Goal: Transaction & Acquisition: Subscribe to service/newsletter

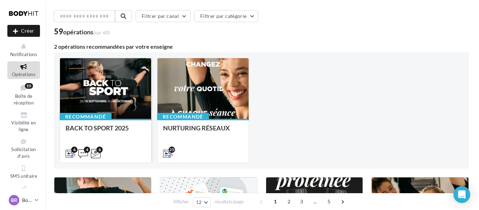
scroll to position [25, 0]
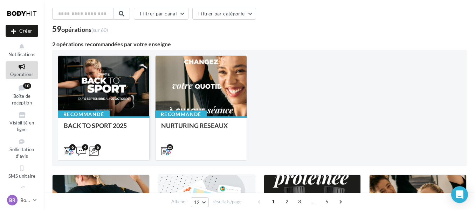
click at [116, 91] on div at bounding box center [103, 86] width 91 height 61
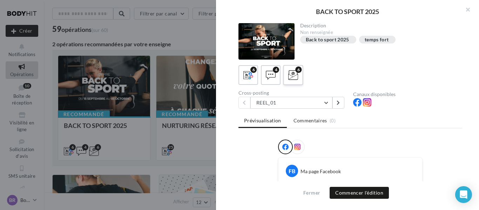
click at [290, 76] on icon at bounding box center [293, 75] width 10 height 10
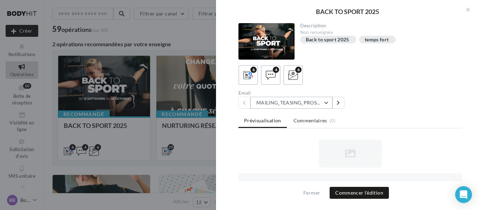
click at [329, 104] on button "MAILING_TEASING_PROSPECTS/ANCIENSCLIENTS" at bounding box center [291, 103] width 82 height 12
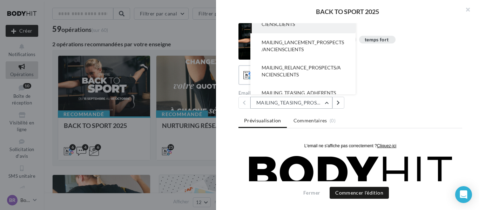
scroll to position [0, 0]
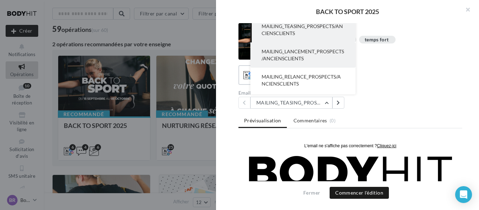
click at [292, 59] on span "MAILING_LANCEMENT_PROSPECTS/ANCIENSCLIENTS" at bounding box center [302, 54] width 82 height 13
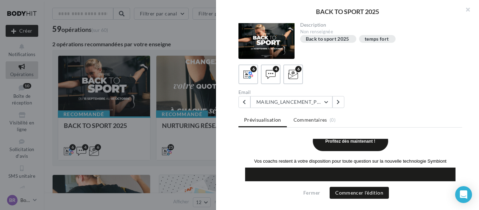
scroll to position [243, 0]
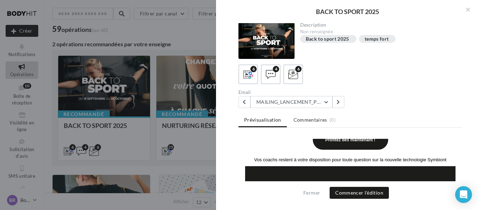
click at [344, 142] on link "Profitez dès maintenant !" at bounding box center [351, 139] width 68 height 5
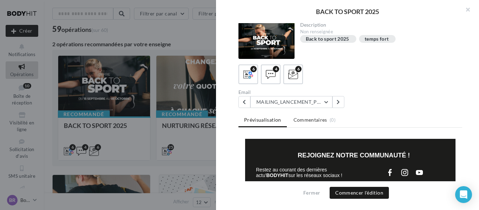
scroll to position [290, 0]
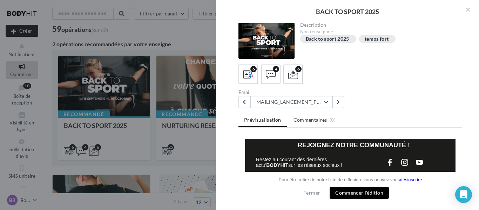
click at [362, 191] on button "Commencer l'édition" at bounding box center [358, 193] width 59 height 12
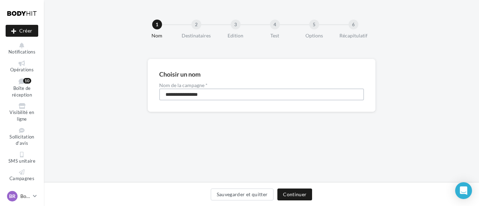
click at [287, 100] on input "**********" at bounding box center [261, 95] width 205 height 12
type input "**********"
click at [292, 192] on button "Continuer" at bounding box center [294, 195] width 35 height 12
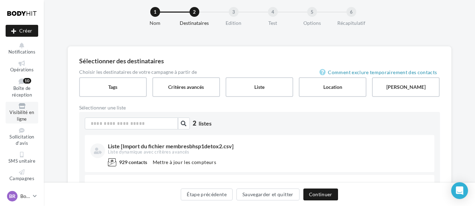
scroll to position [57, 0]
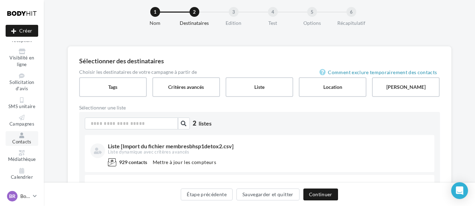
click at [21, 138] on icon at bounding box center [22, 136] width 28 height 6
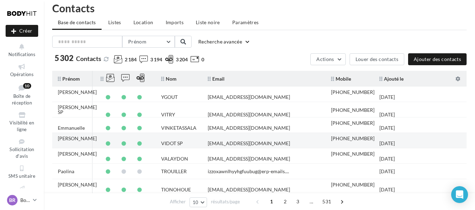
scroll to position [3, 0]
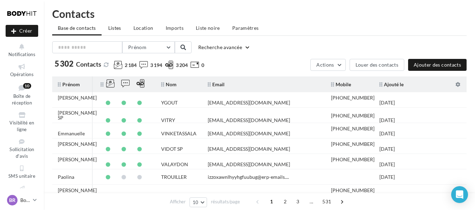
click at [117, 27] on span "Listes" at bounding box center [114, 28] width 13 height 6
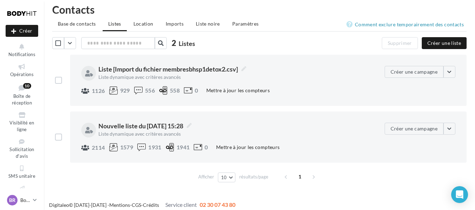
scroll to position [8, 0]
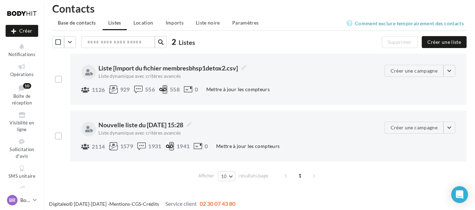
click at [69, 24] on span "Base de contacts" at bounding box center [77, 23] width 38 height 6
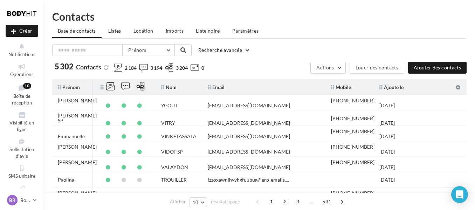
click at [118, 30] on span "Listes" at bounding box center [114, 31] width 13 height 6
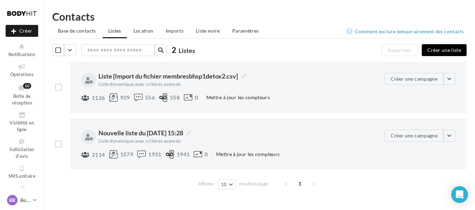
click at [445, 53] on button "Créer une liste" at bounding box center [444, 50] width 45 height 12
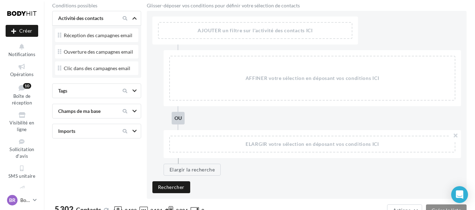
scroll to position [44, 0]
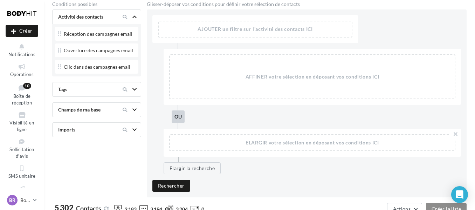
click at [140, 129] on div at bounding box center [128, 129] width 29 height 8
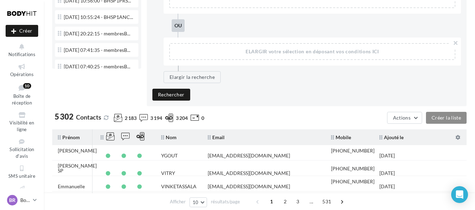
scroll to position [0, 0]
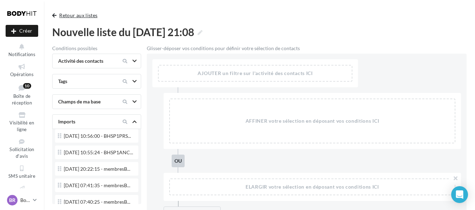
click at [54, 18] on span "button" at bounding box center [54, 15] width 4 height 5
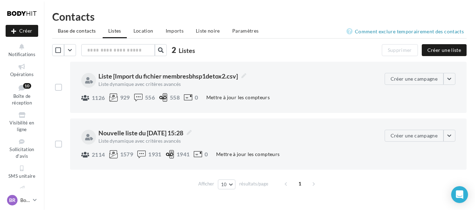
click at [85, 27] on li "Base de contacts" at bounding box center [76, 31] width 49 height 13
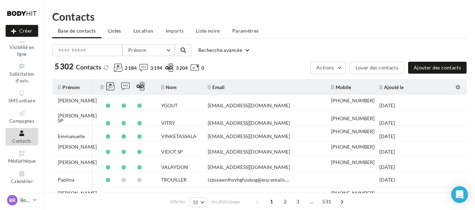
click at [123, 28] on li "Listes" at bounding box center [115, 31] width 24 height 13
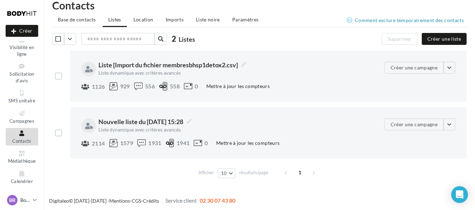
scroll to position [12, 0]
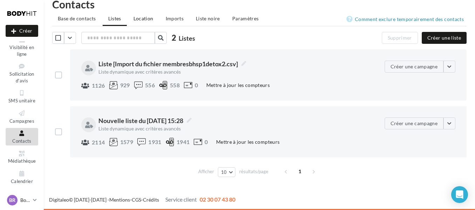
click at [148, 18] on span "Location" at bounding box center [144, 18] width 20 height 6
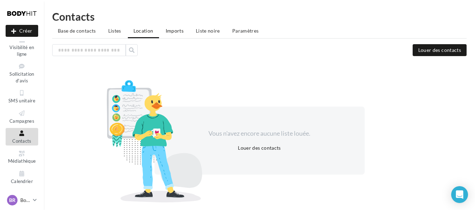
click at [176, 32] on span "Imports" at bounding box center [175, 31] width 18 height 6
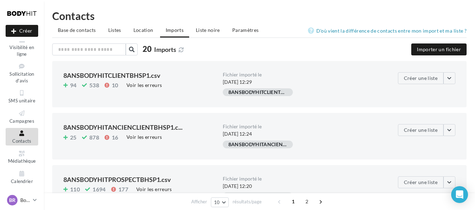
scroll to position [0, 0]
click at [457, 50] on button "Importer un fichier" at bounding box center [438, 50] width 55 height 12
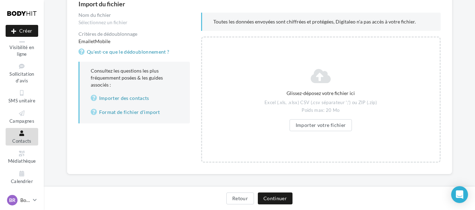
scroll to position [78, 0]
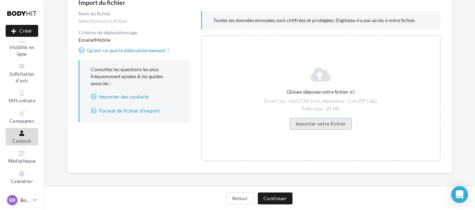
click at [313, 121] on button "Importer votre fichier" at bounding box center [321, 124] width 62 height 12
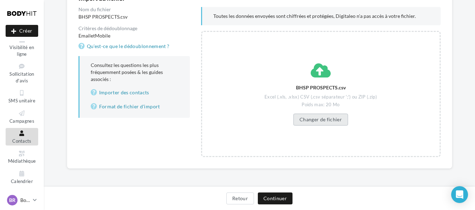
scroll to position [0, 0]
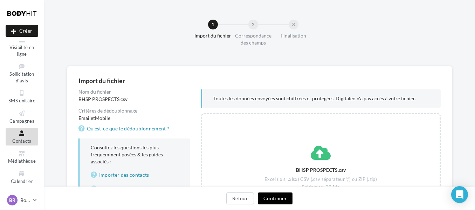
click at [277, 202] on button "Continuer" at bounding box center [275, 198] width 35 height 12
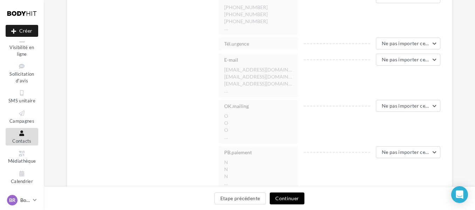
scroll to position [722, 0]
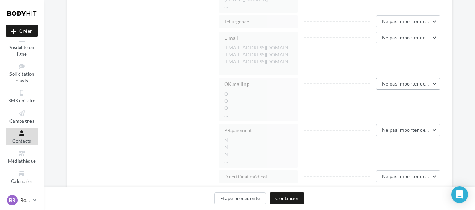
click at [399, 89] on button "Ne pas importer cette colonne" at bounding box center [408, 84] width 65 height 12
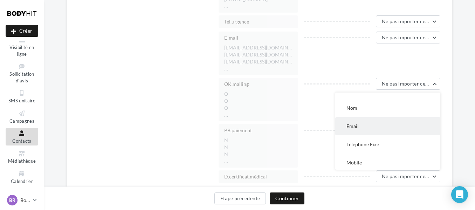
click at [368, 125] on button "Email" at bounding box center [387, 126] width 105 height 18
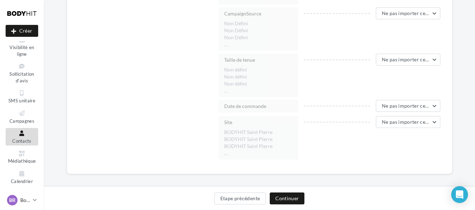
scroll to position [1483, 0]
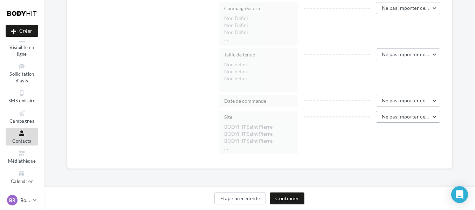
click at [379, 119] on button "Ne pas importer cette colonne" at bounding box center [408, 117] width 65 height 12
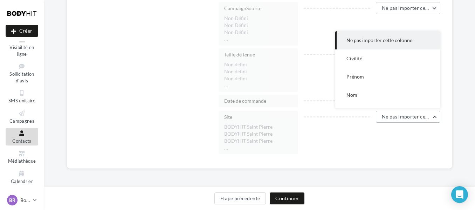
click at [379, 119] on button "Ne pas importer cette colonne" at bounding box center [408, 117] width 65 height 12
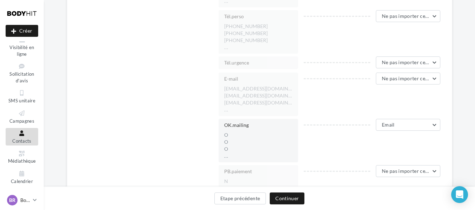
scroll to position [681, 0]
click at [401, 82] on button "Ne pas importer cette colonne" at bounding box center [408, 79] width 65 height 12
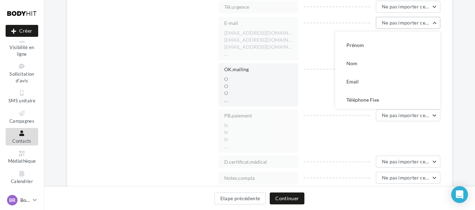
scroll to position [33, 0]
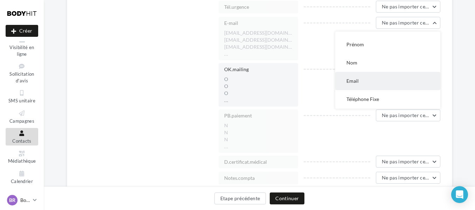
click at [352, 82] on span "Email" at bounding box center [353, 81] width 12 height 6
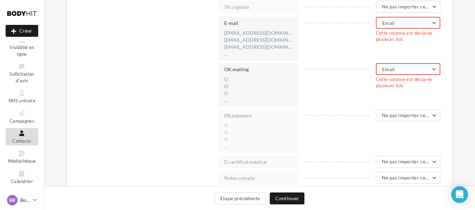
click at [385, 72] on button "Email" at bounding box center [408, 69] width 65 height 12
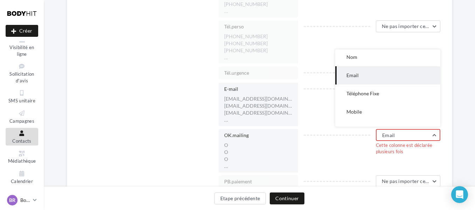
scroll to position [0, 0]
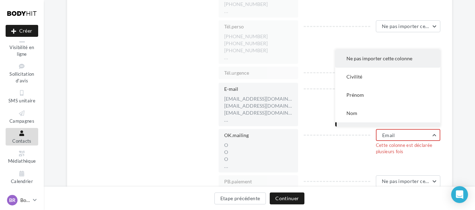
click at [364, 62] on button "Ne pas importer cette colonne" at bounding box center [387, 58] width 105 height 18
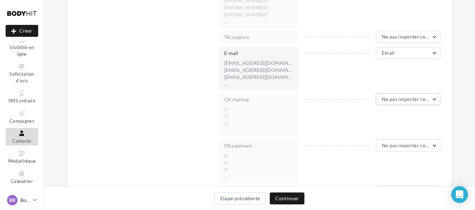
scroll to position [714, 0]
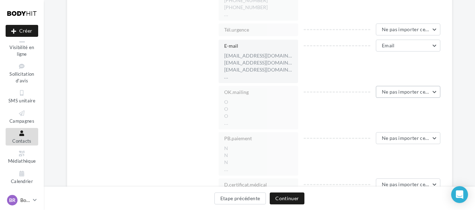
click at [395, 96] on button "Ne pas importer cette colonne" at bounding box center [408, 92] width 65 height 12
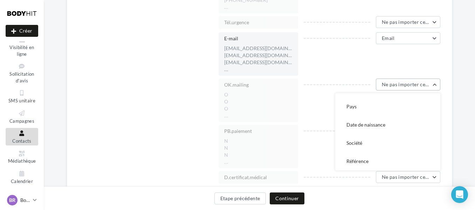
click at [394, 85] on span "Ne pas importer cette colonne" at bounding box center [416, 84] width 69 height 6
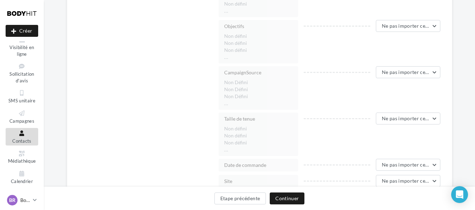
scroll to position [1483, 0]
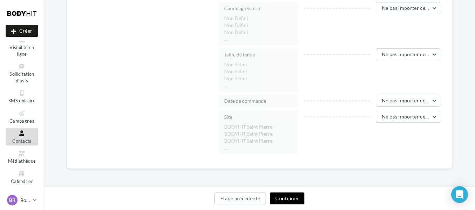
click at [283, 197] on button "Continuer" at bounding box center [287, 198] width 35 height 12
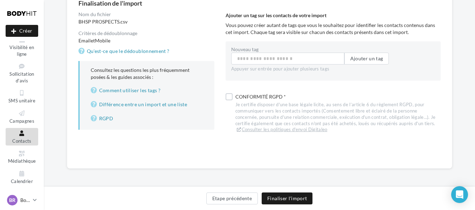
scroll to position [77, 0]
click at [268, 54] on input "Nouveau tag" at bounding box center [287, 59] width 113 height 12
type input "**********"
click at [234, 97] on div "Conformité RGPD * Je certifie disposer d'une base légale licite, au sens de l’a…" at bounding box center [333, 113] width 215 height 43
click at [231, 98] on label at bounding box center [229, 98] width 7 height 7
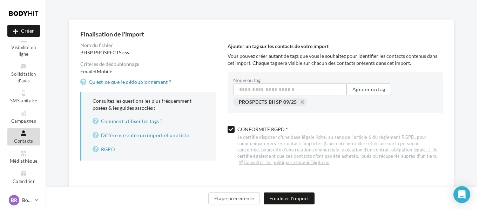
scroll to position [67, 0]
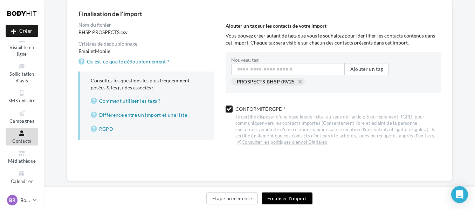
click at [295, 198] on button "Finaliser l'import" at bounding box center [287, 198] width 51 height 12
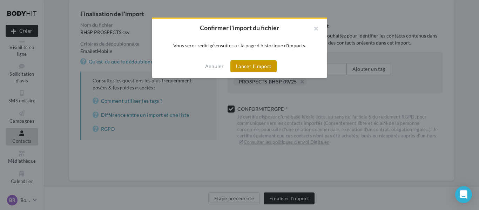
click at [256, 67] on button "Lancer l'import" at bounding box center [253, 66] width 46 height 12
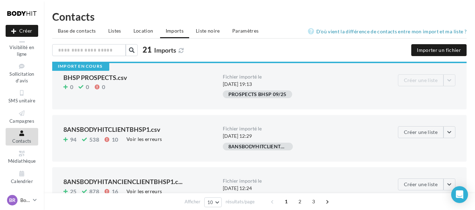
click at [95, 75] on div "BHSP PROSPECTS.csv" at bounding box center [140, 77] width 154 height 6
click at [104, 78] on div "BHSP PROSPECTS.csv" at bounding box center [140, 77] width 154 height 6
click at [83, 80] on div "BHSP PROSPECTS.csv" at bounding box center [140, 77] width 154 height 6
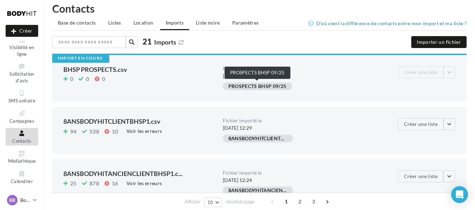
click at [278, 84] on div "PROSPECTS BHSP 09/25" at bounding box center [257, 86] width 69 height 8
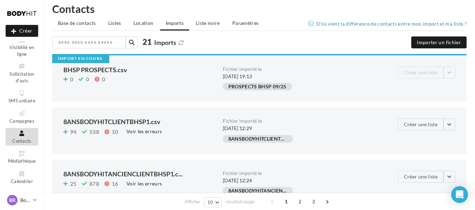
click at [89, 69] on div "BHSP PROSPECTS.csv" at bounding box center [140, 70] width 154 height 6
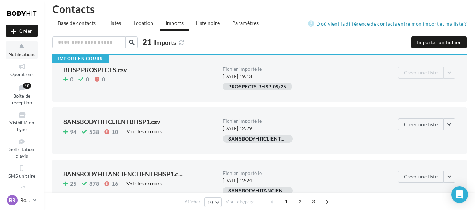
scroll to position [0, 0]
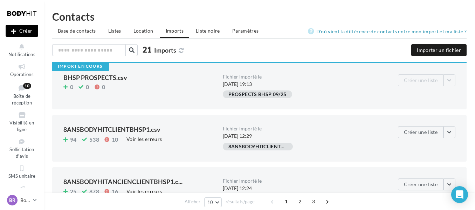
click at [20, 27] on button "Créer" at bounding box center [22, 31] width 33 height 12
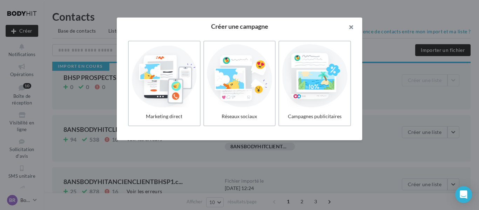
click at [351, 28] on button "button" at bounding box center [348, 28] width 28 height 21
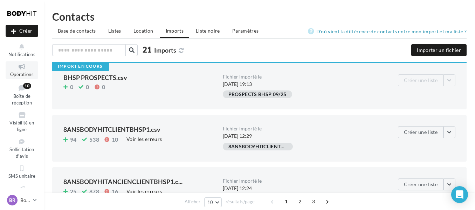
click at [24, 73] on span "Opérations" at bounding box center [21, 75] width 23 height 6
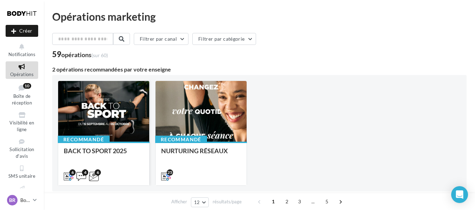
click at [111, 104] on div at bounding box center [103, 111] width 91 height 61
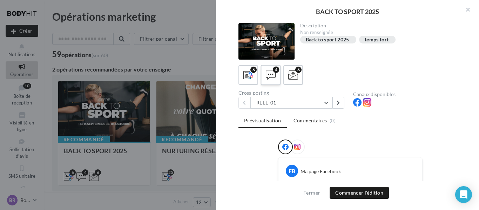
click at [276, 81] on div "4" at bounding box center [270, 75] width 13 height 13
click at [288, 79] on div "6" at bounding box center [293, 75] width 13 height 13
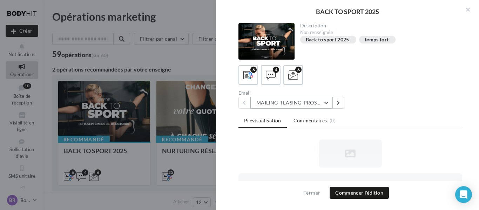
click at [331, 108] on button "MAILING_TEASING_PROSPECTS/ANCIENSCLIENTS" at bounding box center [291, 103] width 82 height 12
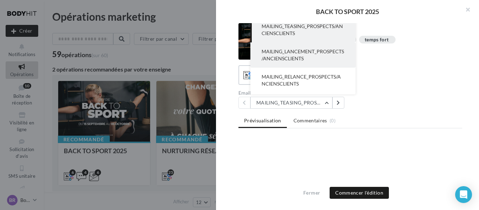
click at [288, 58] on span "MAILING_LANCEMENT_PROSPECTS/ANCIENSCLIENTS" at bounding box center [302, 54] width 82 height 13
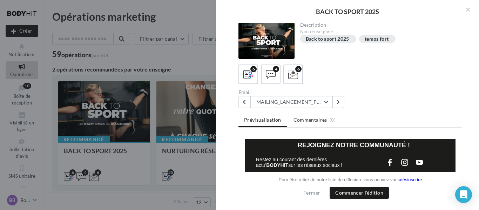
scroll to position [290, 0]
click at [365, 189] on button "Commencer l'édition" at bounding box center [358, 193] width 59 height 12
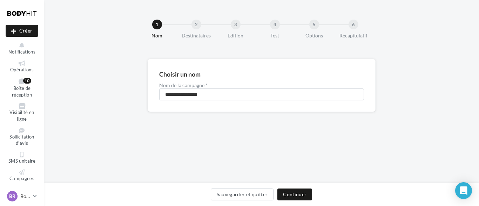
click at [293, 188] on div "Sauvegarder et quitter Continuer" at bounding box center [261, 194] width 435 height 23
click at [292, 190] on button "Continuer" at bounding box center [294, 195] width 35 height 12
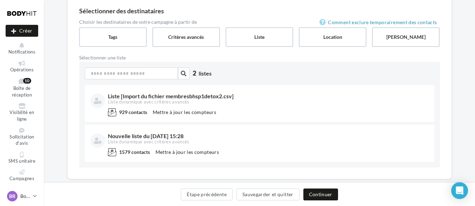
scroll to position [62, 0]
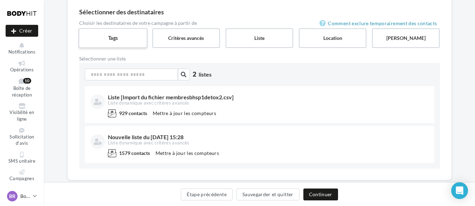
click at [120, 36] on label "Tags" at bounding box center [113, 38] width 69 height 20
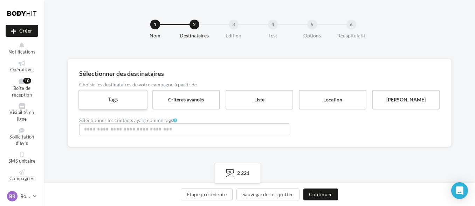
scroll to position [0, 0]
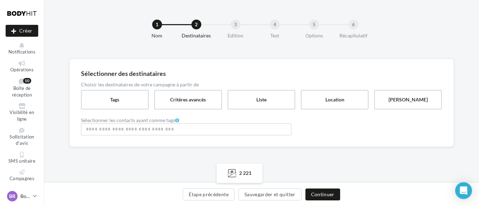
click at [157, 137] on div "Sélectionner des destinataires Choisir les destinataires de votre campagne à pa…" at bounding box center [261, 103] width 384 height 88
click at [149, 129] on input "Rechercher ou sélectionner un tag" at bounding box center [186, 129] width 207 height 8
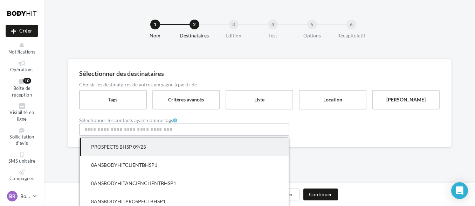
click at [140, 144] on span "PROSPECTS BHSP 09/25" at bounding box center [184, 147] width 209 height 18
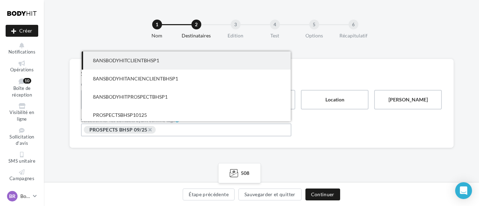
click at [142, 158] on div "Sélectionner des destinataires Choisir les destinataires de votre campagne à pa…" at bounding box center [261, 115] width 435 height 112
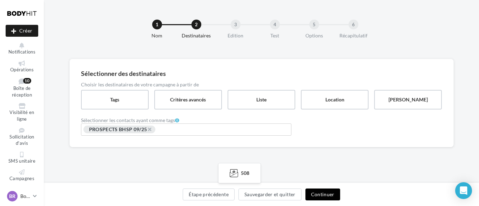
click at [326, 190] on button "Continuer" at bounding box center [322, 195] width 35 height 12
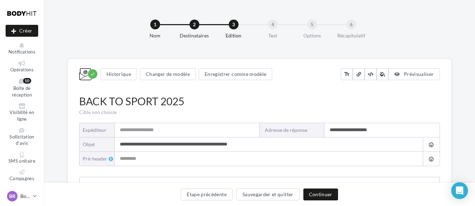
type input "**********"
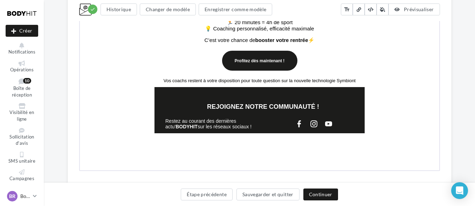
scroll to position [385, 0]
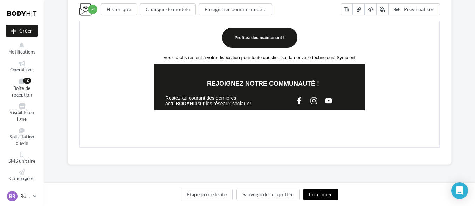
click at [318, 192] on button "Continuer" at bounding box center [321, 195] width 35 height 12
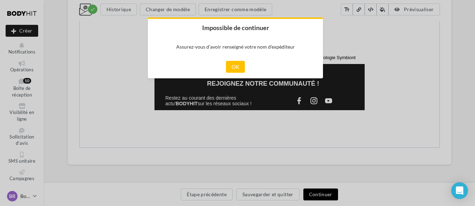
scroll to position [381, 0]
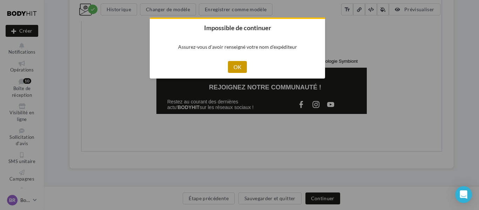
click at [236, 67] on button "OK" at bounding box center [237, 67] width 19 height 12
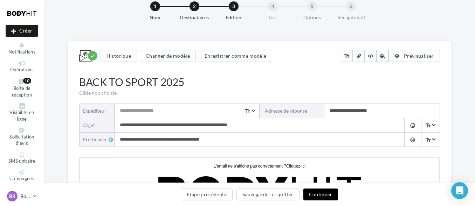
scroll to position [22, 0]
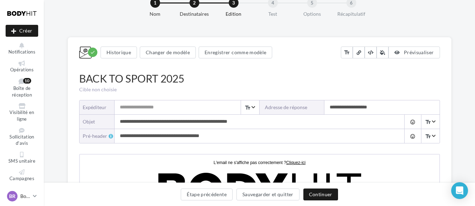
click at [136, 108] on input "Expéditeur" at bounding box center [187, 108] width 145 height 14
type input "*"
type input "**********"
click at [298, 109] on label "Adresse de réponse" at bounding box center [292, 108] width 65 height 14
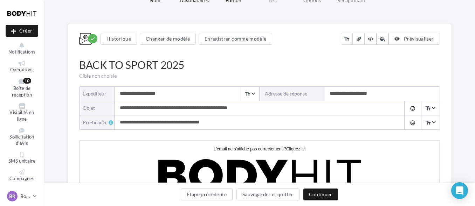
scroll to position [36, 0]
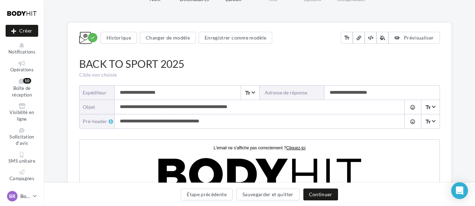
click at [334, 89] on input "**********" at bounding box center [382, 93] width 115 height 14
drag, startPoint x: 305, startPoint y: 89, endPoint x: 296, endPoint y: 92, distance: 9.1
click at [296, 92] on label "Adresse de réponse" at bounding box center [292, 93] width 65 height 14
click at [348, 99] on input "**********" at bounding box center [382, 93] width 115 height 14
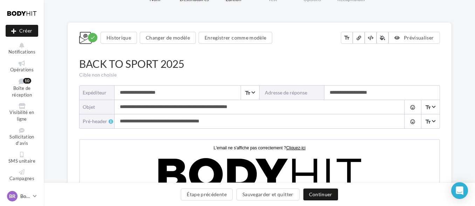
click at [348, 99] on input "**********" at bounding box center [382, 93] width 115 height 14
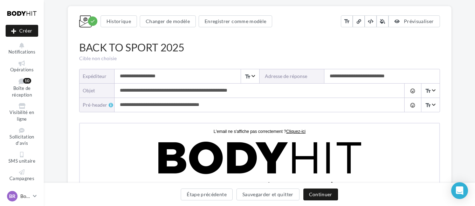
scroll to position [54, 0]
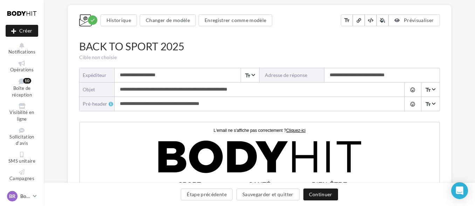
type input "**********"
click at [324, 108] on input "**********" at bounding box center [253, 104] width 276 height 14
click at [354, 73] on input "**********" at bounding box center [382, 75] width 115 height 14
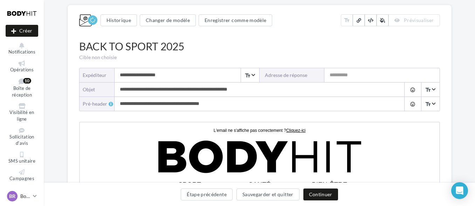
paste input "**********"
type input "**********"
click at [339, 89] on input "**********" at bounding box center [253, 90] width 276 height 14
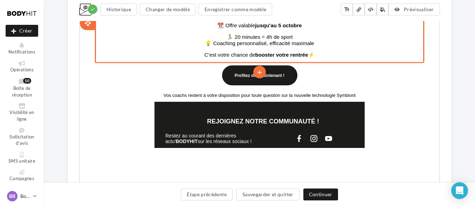
scroll to position [385, 0]
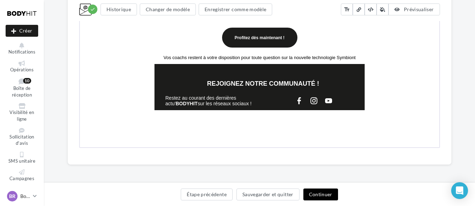
click at [317, 197] on button "Continuer" at bounding box center [321, 195] width 35 height 12
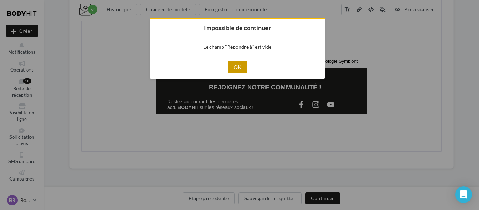
click at [239, 71] on button "OK" at bounding box center [237, 67] width 19 height 12
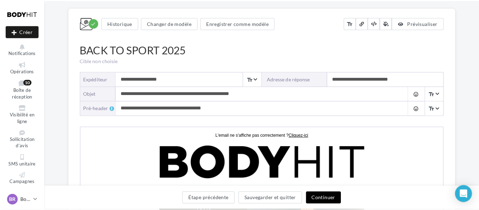
scroll to position [49, 0]
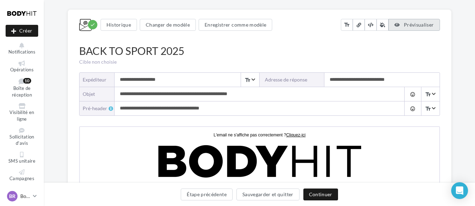
click at [418, 29] on button "Prévisualiser" at bounding box center [414, 25] width 51 height 12
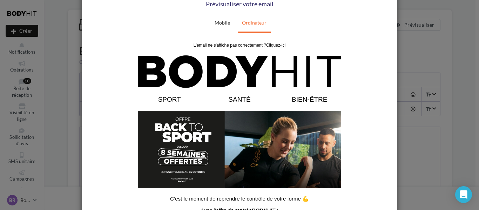
scroll to position [0, 0]
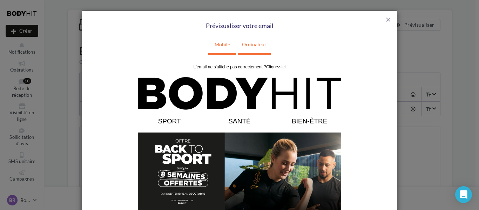
click at [224, 43] on link "Mobile" at bounding box center [222, 45] width 24 height 18
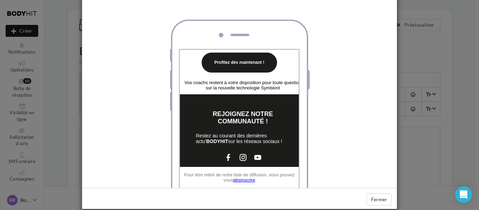
scroll to position [68, 0]
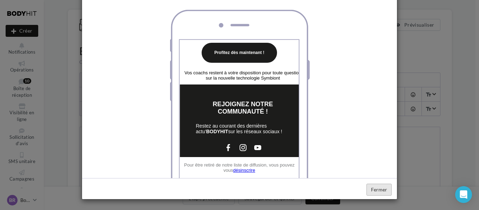
click at [376, 187] on button "Fermer" at bounding box center [378, 190] width 25 height 12
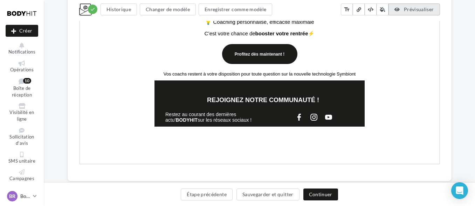
scroll to position [385, 0]
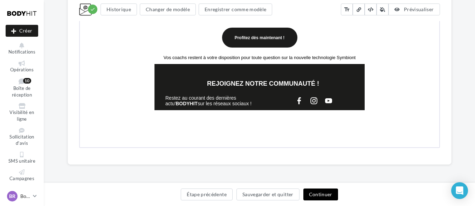
click at [314, 190] on button "Continuer" at bounding box center [321, 195] width 35 height 12
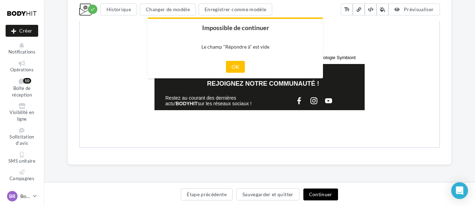
scroll to position [381, 0]
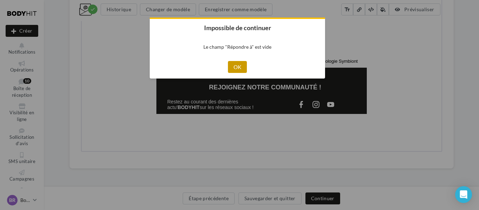
click at [240, 66] on button "OK" at bounding box center [237, 67] width 19 height 12
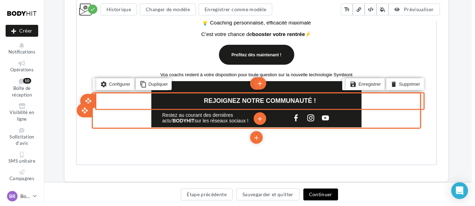
scroll to position [385, 3]
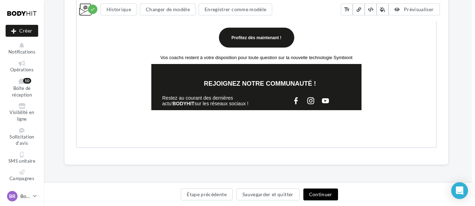
click at [315, 193] on button "Continuer" at bounding box center [321, 195] width 35 height 12
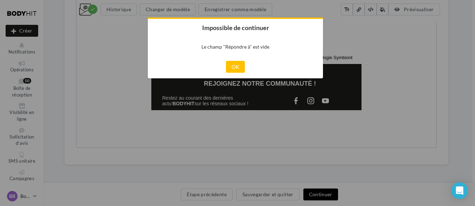
scroll to position [381, 3]
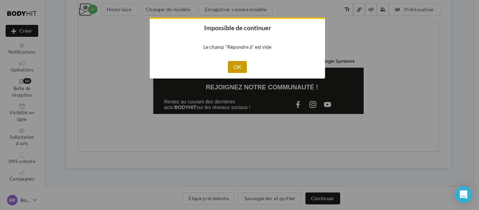
click at [238, 69] on button "OK" at bounding box center [237, 67] width 19 height 12
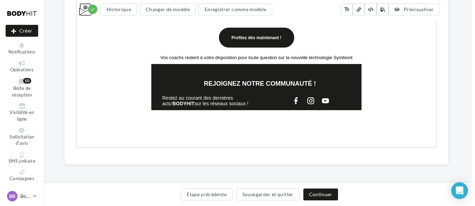
scroll to position [4, 3]
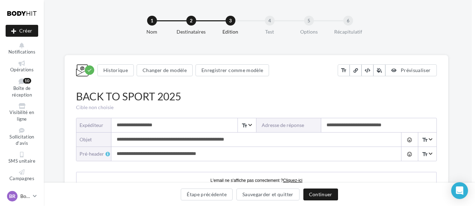
click at [348, 130] on input "**********" at bounding box center [378, 125] width 115 height 14
click at [303, 127] on label "Adresse de réponse" at bounding box center [289, 125] width 65 height 14
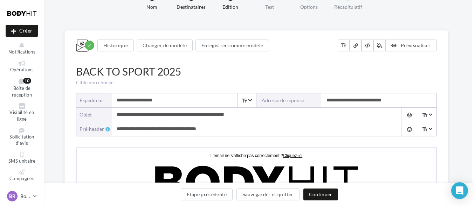
scroll to position [29, 3]
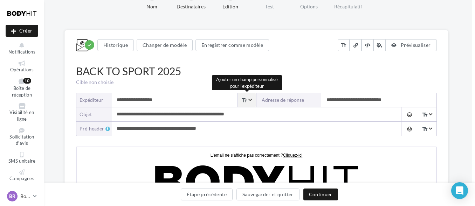
click at [251, 103] on span "text_fields" at bounding box center [246, 100] width 11 height 7
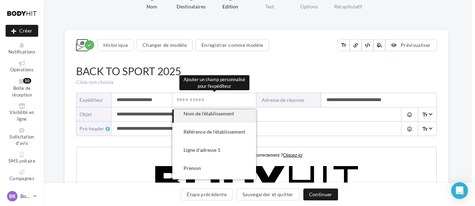
scroll to position [0, 0]
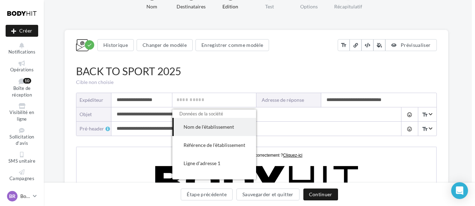
click at [276, 84] on div "Cible non choisie" at bounding box center [256, 82] width 361 height 7
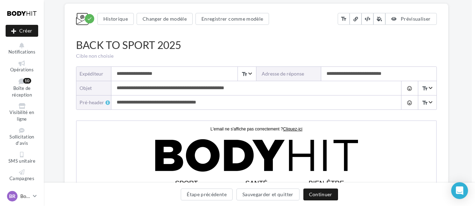
scroll to position [59, 3]
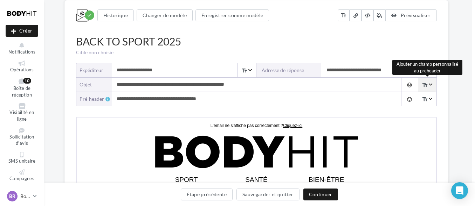
click at [430, 87] on span "Rechercher text_fields" at bounding box center [427, 85] width 18 height 14
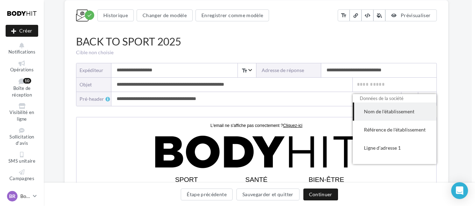
click at [390, 52] on div "Cible non choisie" at bounding box center [256, 52] width 361 height 7
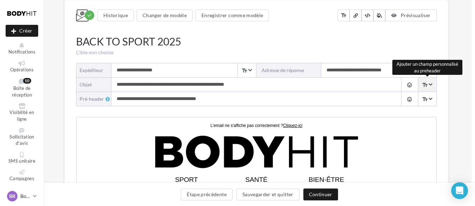
click at [433, 86] on span "Rechercher text_fields" at bounding box center [427, 85] width 18 height 14
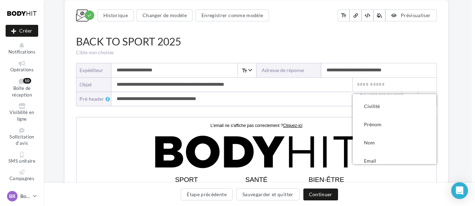
scroll to position [185, 0]
click at [312, 47] on div "BACK TO SPORT 2025" at bounding box center [256, 41] width 361 height 15
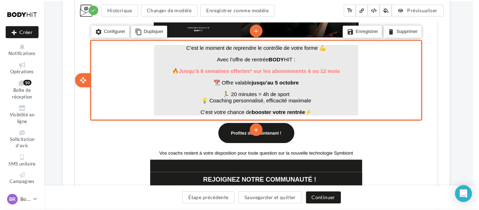
scroll to position [294, 6]
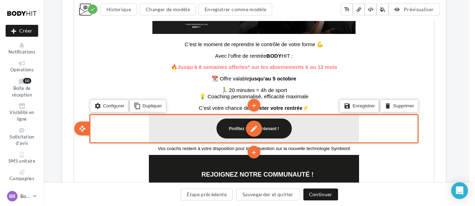
click at [253, 131] on div "edit" at bounding box center [253, 128] width 16 height 16
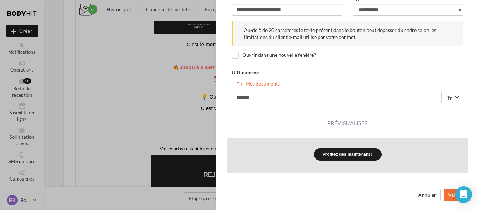
scroll to position [51, 0]
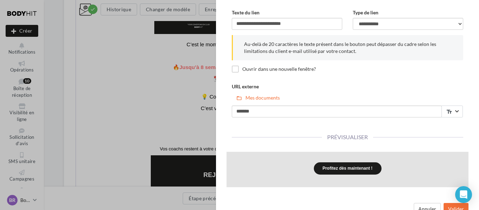
click at [129, 81] on div "**********" at bounding box center [239, 105] width 479 height 210
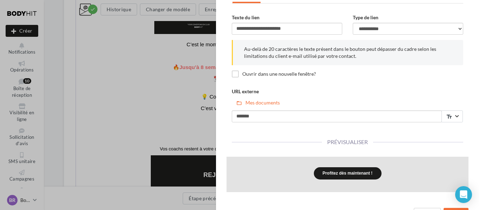
scroll to position [65, 0]
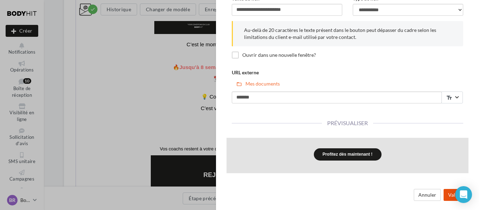
click at [445, 191] on button "Valider" at bounding box center [455, 195] width 25 height 12
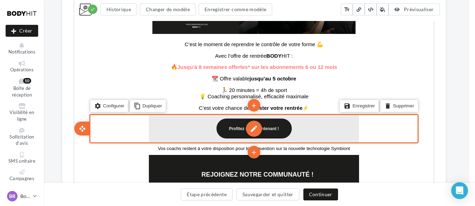
click at [255, 132] on div "edit" at bounding box center [253, 128] width 16 height 16
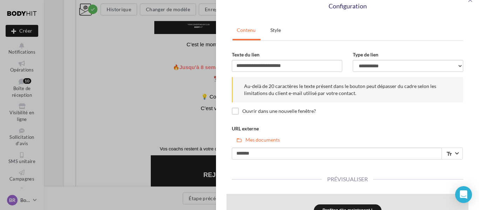
scroll to position [11, 0]
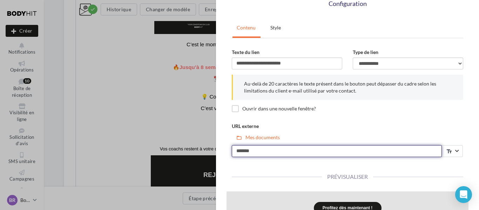
click at [300, 155] on input "*******" at bounding box center [337, 151] width 210 height 12
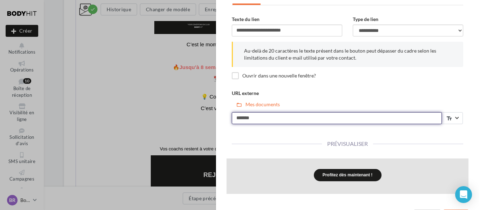
scroll to position [45, 0]
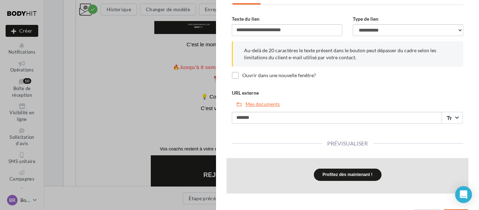
click at [252, 107] on button "folder_open Mes documents" at bounding box center [258, 104] width 53 height 12
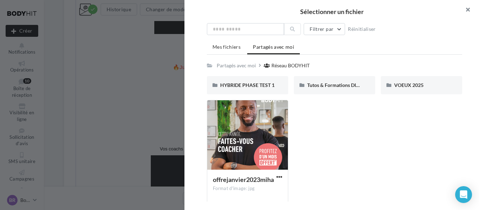
click at [467, 12] on button "button" at bounding box center [465, 10] width 28 height 21
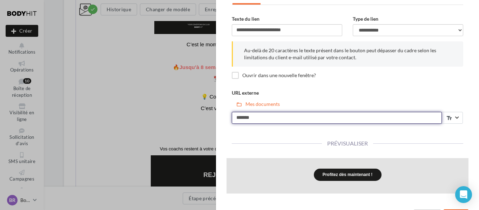
click at [365, 121] on input "*******" at bounding box center [337, 118] width 210 height 12
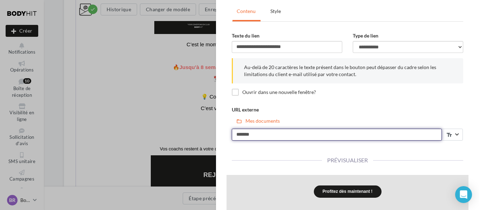
scroll to position [27, 0]
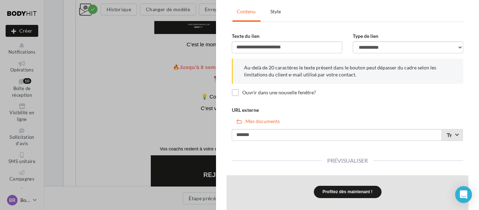
click at [457, 131] on span "Rechercher text_fields" at bounding box center [451, 135] width 21 height 12
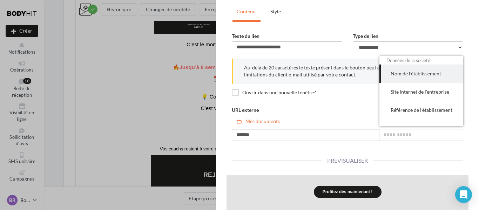
click at [316, 94] on div "Ouvrir dans une nouvelle fenêtre?" at bounding box center [347, 93] width 231 height 9
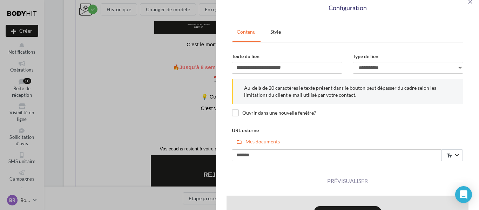
scroll to position [6, 0]
click at [375, 77] on div "**********" at bounding box center [407, 67] width 121 height 26
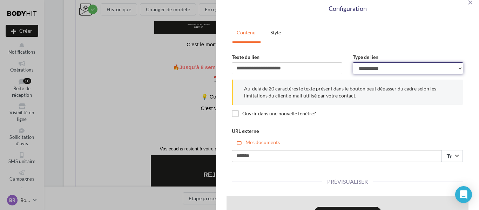
click at [374, 73] on select "**********" at bounding box center [408, 68] width 110 height 12
select select "**********"
click at [353, 62] on select "**********" at bounding box center [408, 68] width 110 height 12
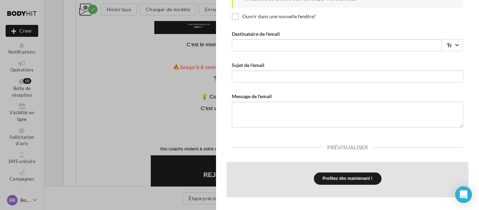
scroll to position [73, 0]
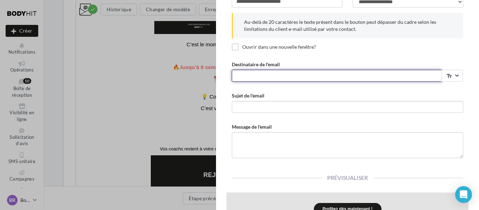
click at [293, 73] on input "Destinataire de l'email" at bounding box center [337, 76] width 210 height 12
type input "**********"
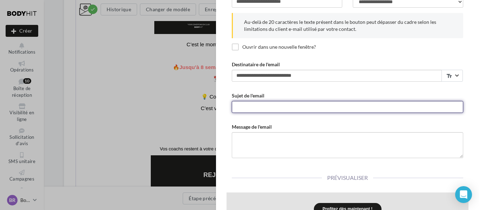
click at [257, 101] on input "Sujet de l'email" at bounding box center [347, 107] width 231 height 12
type input "*"
type input "**********"
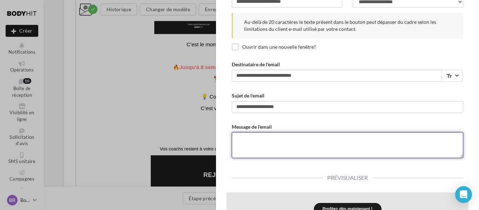
click at [247, 144] on textarea "Message de l'email" at bounding box center [347, 145] width 231 height 26
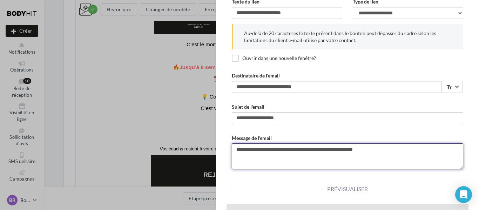
scroll to position [62, 0]
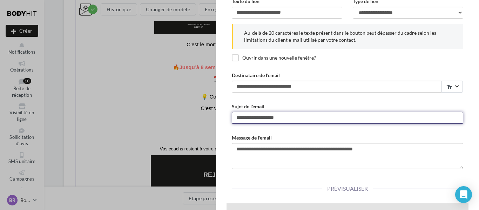
drag, startPoint x: 245, startPoint y: 118, endPoint x: 294, endPoint y: 114, distance: 48.8
click at [294, 114] on input "**********" at bounding box center [347, 118] width 231 height 12
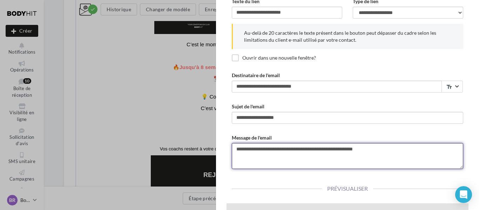
click at [361, 148] on textarea "**********" at bounding box center [347, 156] width 231 height 26
paste textarea "**********"
click at [348, 151] on textarea "**********" at bounding box center [347, 156] width 231 height 26
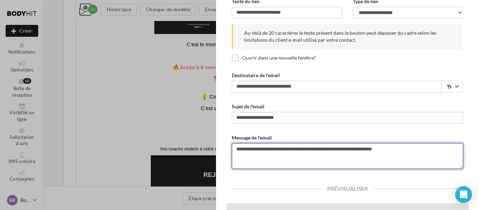
click at [348, 151] on textarea "**********" at bounding box center [347, 156] width 231 height 26
click at [404, 147] on textarea "**********" at bounding box center [347, 156] width 231 height 26
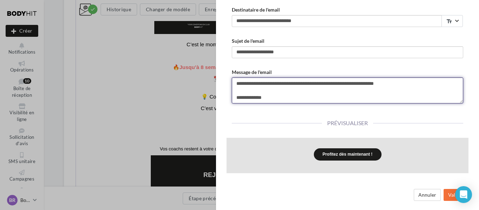
type textarea "**********"
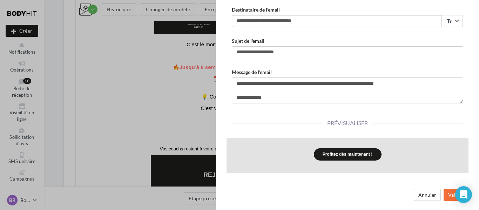
click at [349, 123] on span "Prévisualiser" at bounding box center [347, 123] width 51 height 7
click at [328, 118] on div "Prévisualiser" at bounding box center [347, 123] width 231 height 29
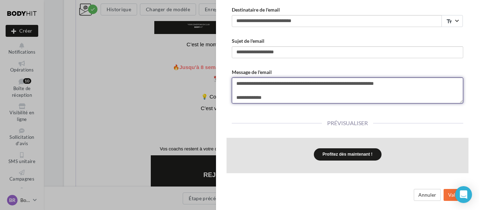
click at [311, 97] on textarea "**********" at bounding box center [347, 90] width 231 height 26
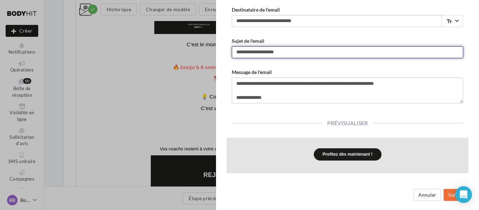
click at [293, 55] on input "**********" at bounding box center [347, 52] width 231 height 12
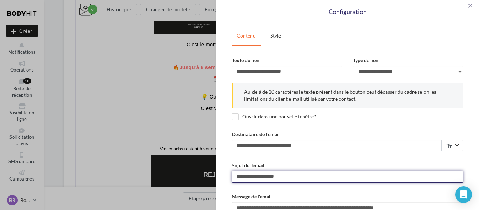
scroll to position [0, 0]
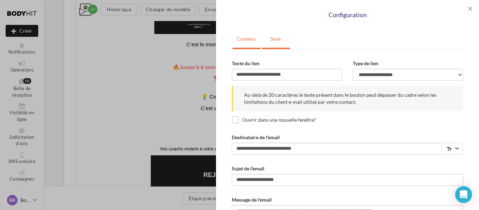
click at [270, 39] on link "Style" at bounding box center [275, 39] width 27 height 18
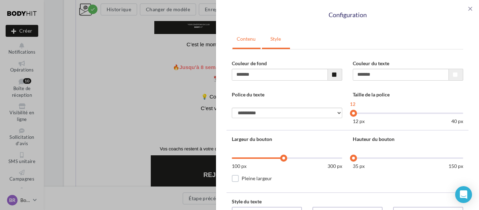
click at [250, 40] on link "Contenu" at bounding box center [245, 39] width 27 height 18
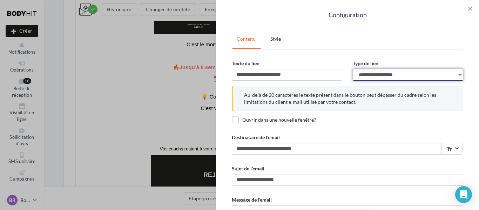
click at [387, 76] on select "**********" at bounding box center [408, 75] width 110 height 12
click at [353, 69] on select "**********" at bounding box center [408, 75] width 110 height 12
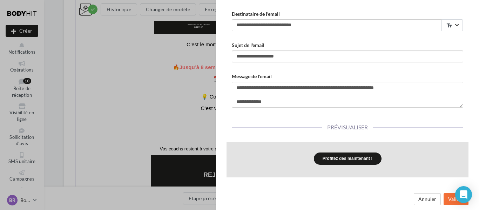
scroll to position [128, 0]
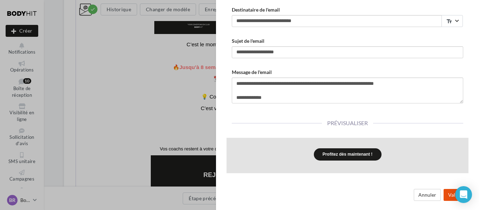
click at [444, 193] on button "Valider" at bounding box center [455, 195] width 25 height 12
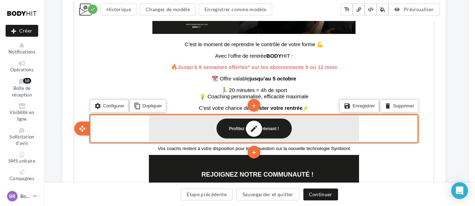
click at [265, 134] on div "edit" at bounding box center [253, 128] width 210 height 27
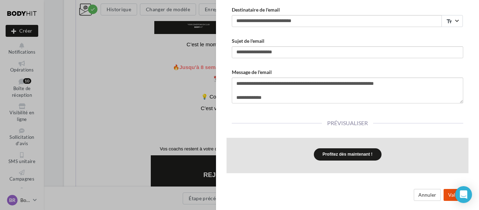
click at [446, 191] on button "Valider" at bounding box center [455, 195] width 25 height 12
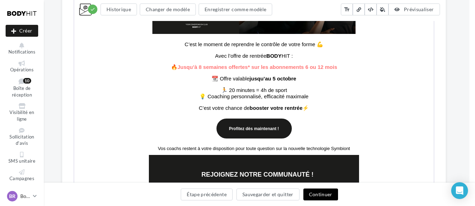
click at [323, 193] on button "Continuer" at bounding box center [321, 195] width 35 height 12
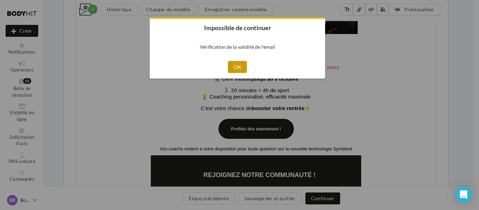
click at [236, 69] on button "OK" at bounding box center [237, 67] width 19 height 12
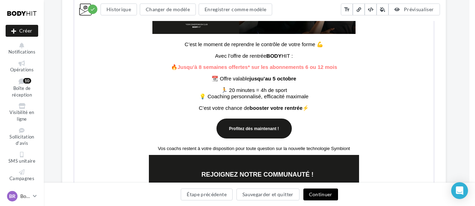
click at [321, 191] on button "Continuer" at bounding box center [321, 195] width 35 height 12
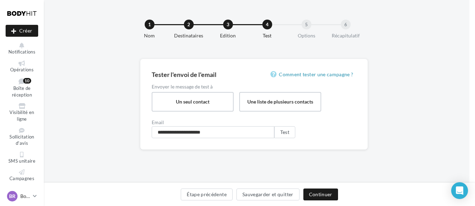
scroll to position [0, 6]
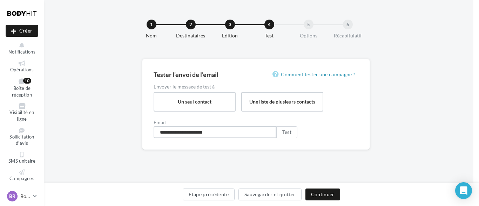
click at [249, 136] on input "**********" at bounding box center [215, 133] width 123 height 12
type input "**********"
click at [206, 101] on label "Un seul contact" at bounding box center [194, 102] width 84 height 20
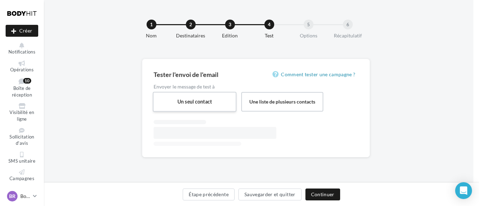
click at [206, 101] on label "Un seul contact" at bounding box center [194, 102] width 84 height 20
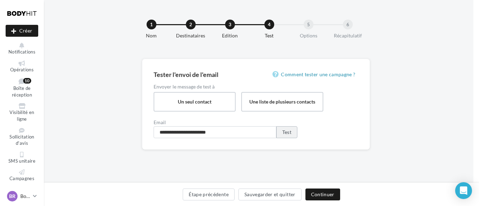
click at [290, 133] on button "Test" at bounding box center [286, 133] width 21 height 12
click at [320, 192] on button "Continuer" at bounding box center [322, 195] width 35 height 12
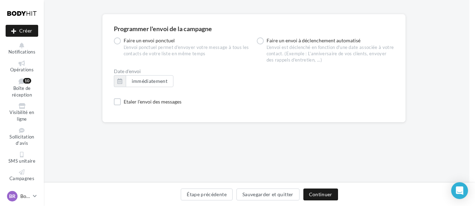
scroll to position [48, 6]
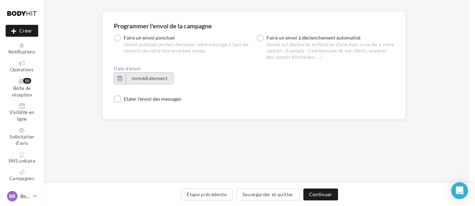
click at [134, 79] on span "immédiatement" at bounding box center [150, 78] width 36 height 6
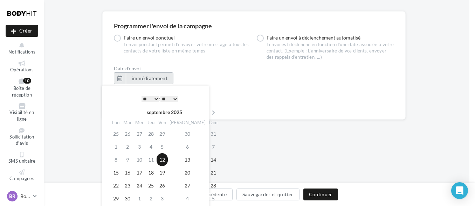
click at [134, 79] on span "immédiatement" at bounding box center [150, 78] width 36 height 6
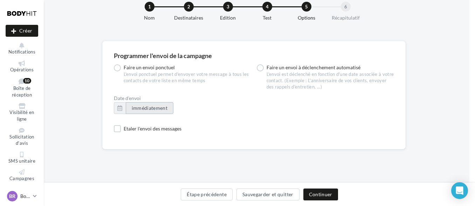
scroll to position [16, 6]
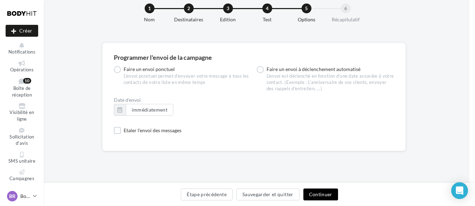
click at [327, 194] on button "Continuer" at bounding box center [321, 195] width 35 height 12
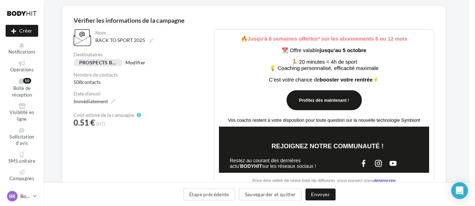
scroll to position [174, 0]
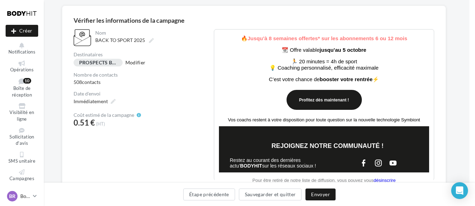
click at [311, 102] on link "Profitez dès maintenant !" at bounding box center [324, 100] width 68 height 5
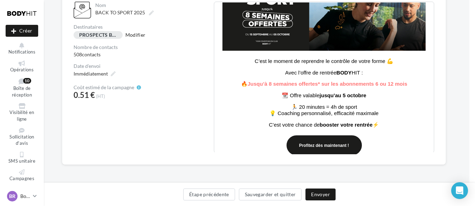
scroll to position [102, 0]
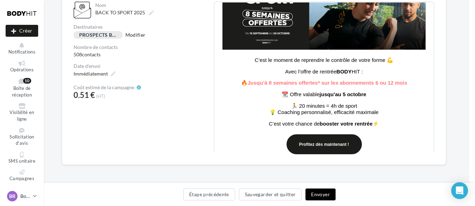
click at [323, 190] on button "Envoyer" at bounding box center [321, 195] width 30 height 12
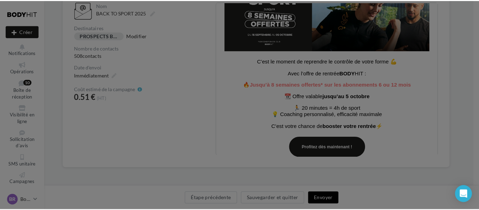
scroll to position [81, 6]
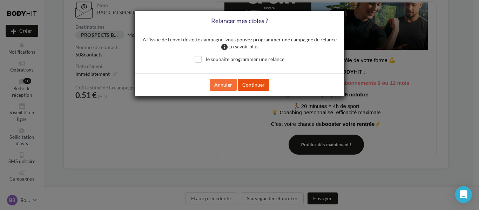
click at [250, 82] on button "Continuer" at bounding box center [254, 85] width 32 height 12
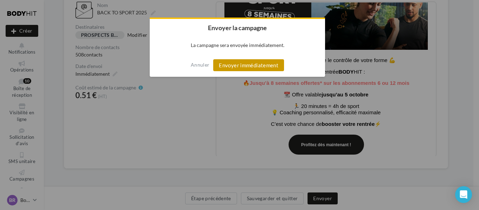
click at [231, 68] on button "Envoyer immédiatement" at bounding box center [248, 65] width 71 height 12
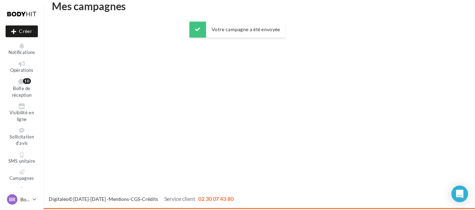
scroll to position [11, 0]
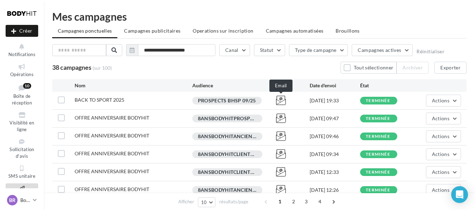
click at [279, 104] on icon at bounding box center [281, 100] width 10 height 10
click at [284, 101] on icon at bounding box center [281, 100] width 10 height 10
click at [210, 101] on div "PROSPECTS BHSP 09/25" at bounding box center [226, 101] width 69 height 8
